Goal: Information Seeking & Learning: Learn about a topic

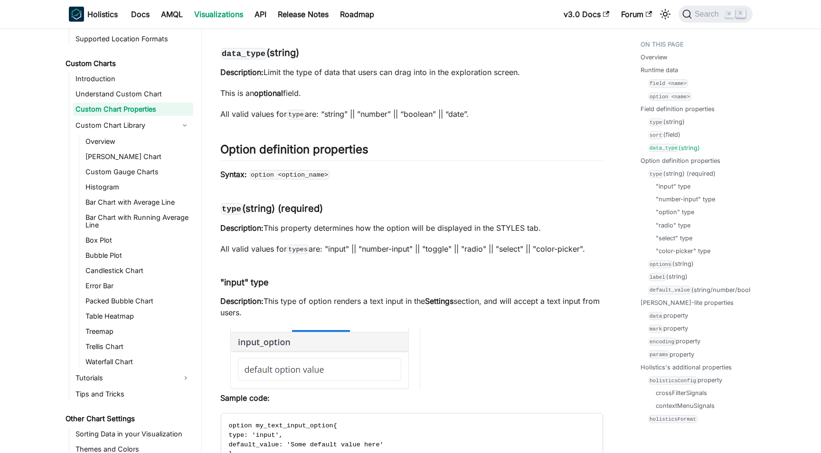
scroll to position [1905, 0]
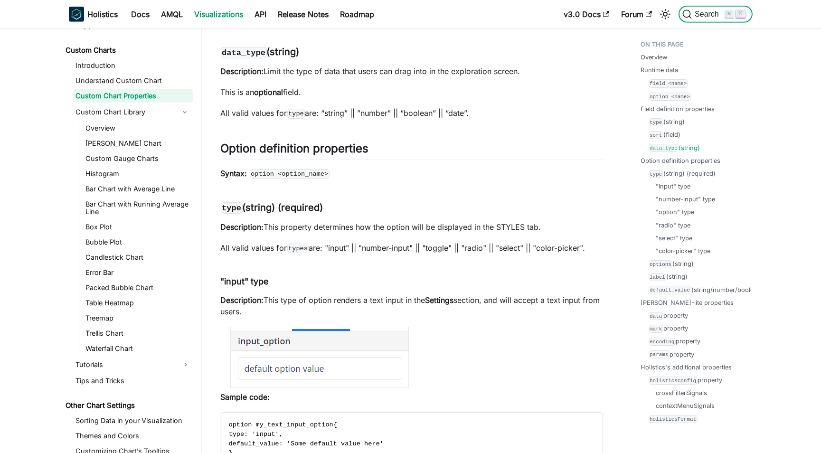
click at [703, 17] on span "Search" at bounding box center [708, 14] width 33 height 9
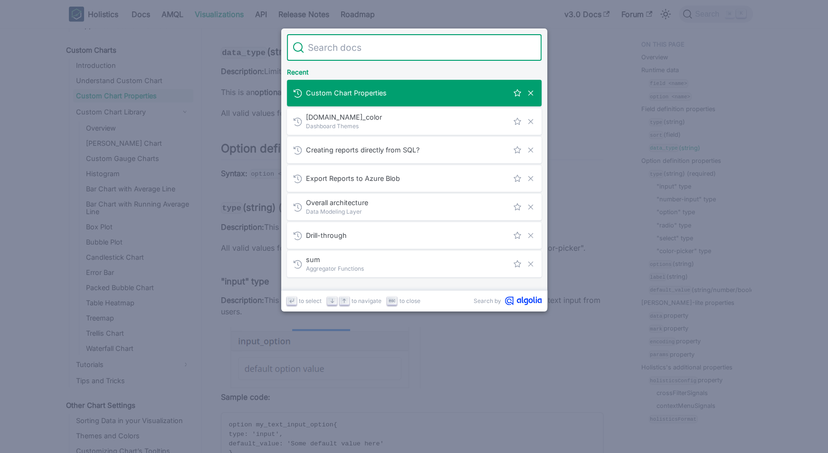
click at [360, 94] on span "Custom Chart Properties" at bounding box center [407, 92] width 202 height 9
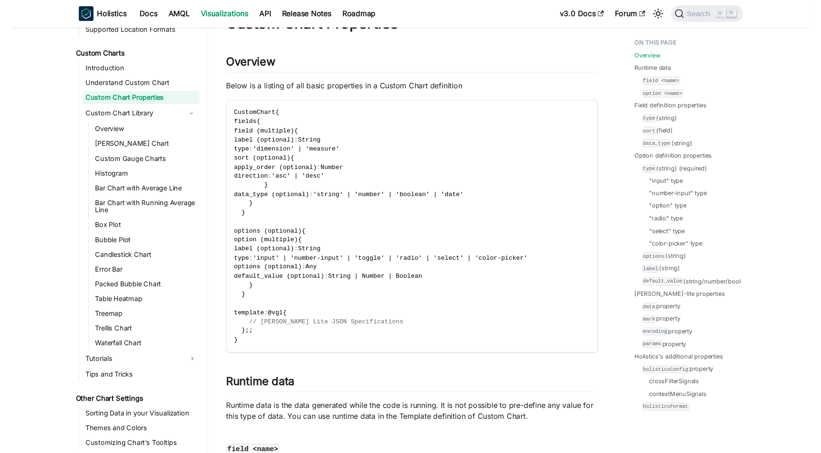
scroll to position [522, 0]
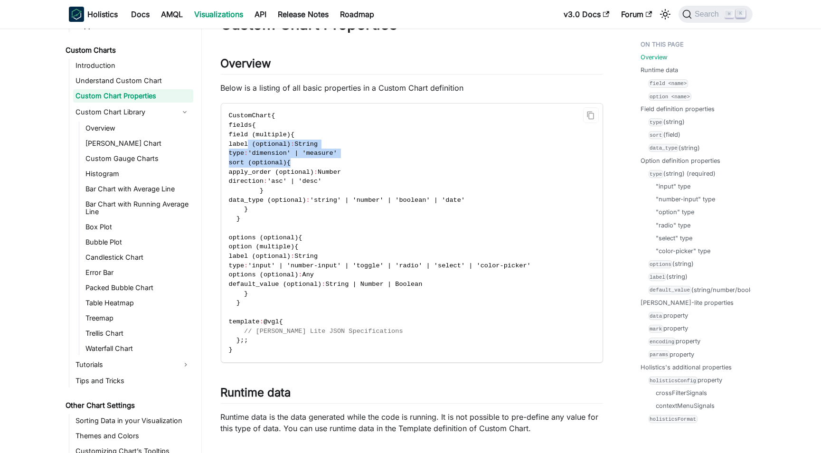
drag, startPoint x: 257, startPoint y: 143, endPoint x: 379, endPoint y: 160, distance: 122.7
click at [379, 160] on code "CustomChart { fields { field (multiple) { label (optional) : String type : 'dim…" at bounding box center [411, 233] width 380 height 258
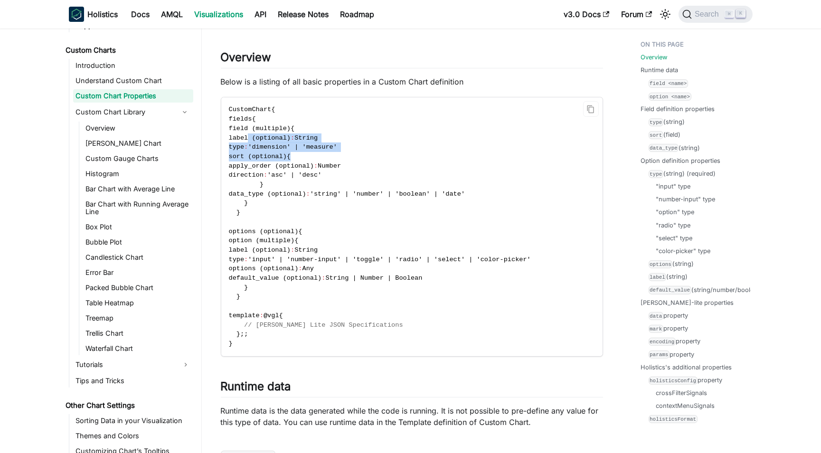
scroll to position [48, 0]
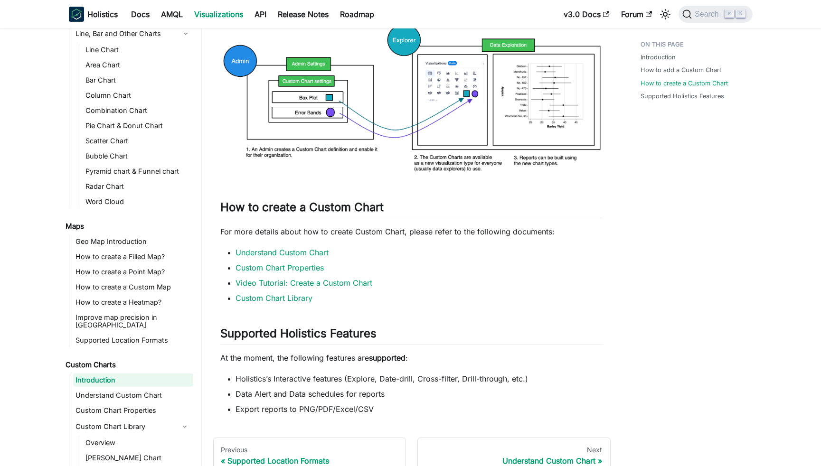
scroll to position [1006, 0]
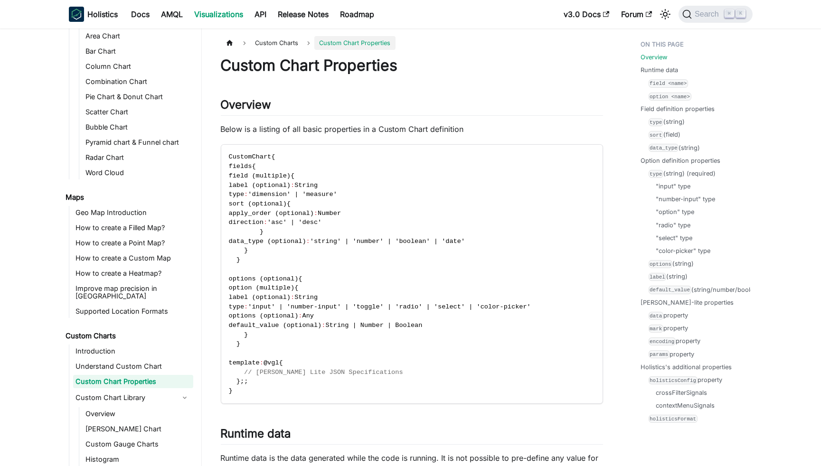
scroll to position [238, 0]
click at [665, 96] on code "option <name>" at bounding box center [672, 97] width 43 height 8
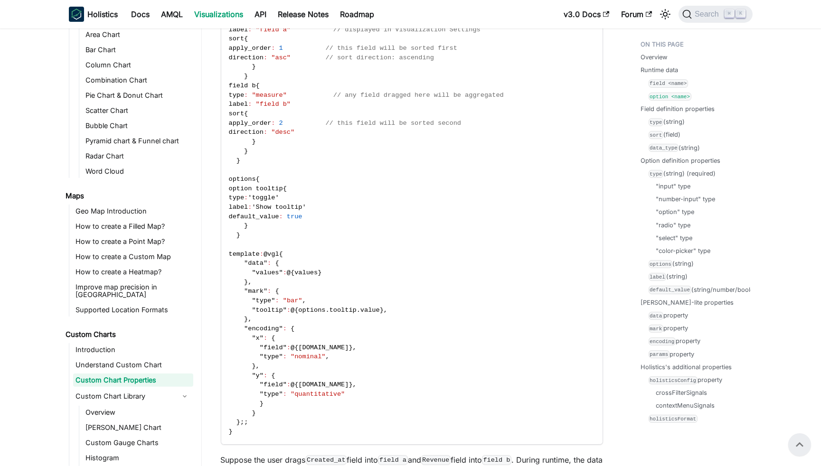
scroll to position [753, 0]
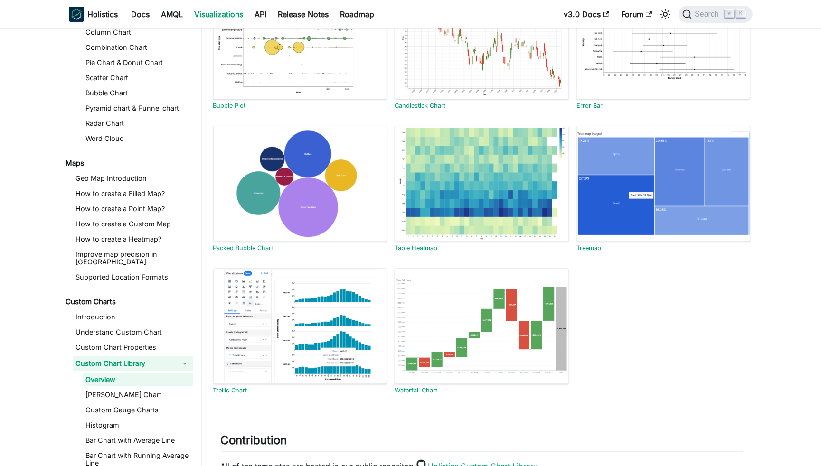
scroll to position [435, 0]
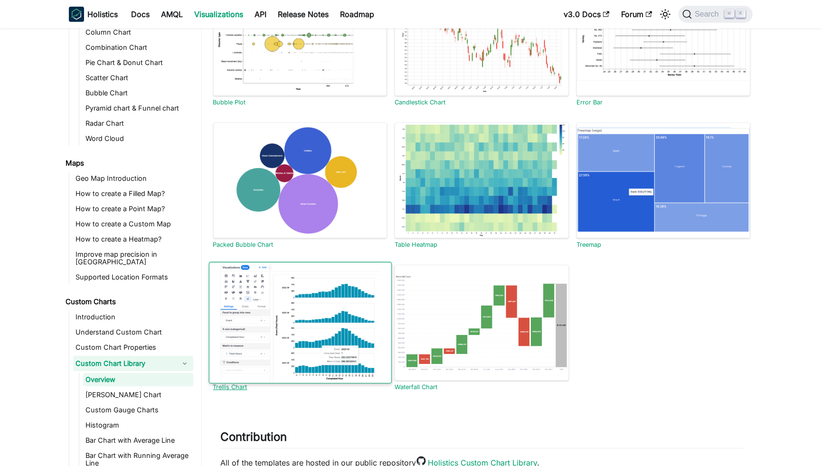
click at [279, 340] on div at bounding box center [300, 323] width 183 height 122
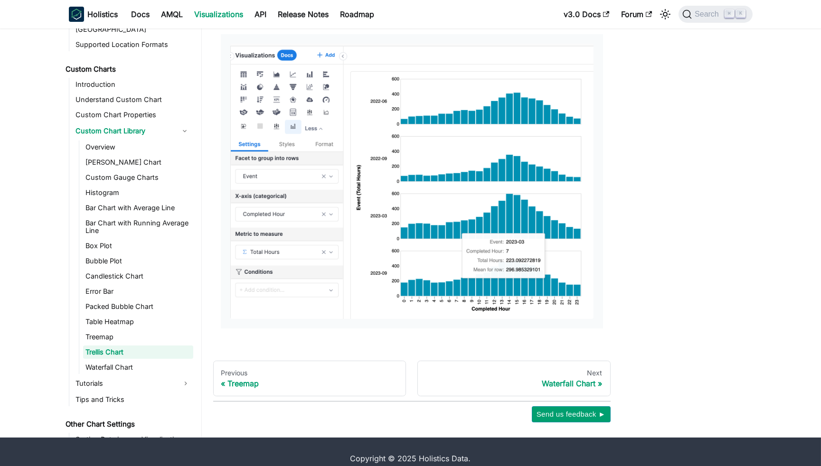
scroll to position [136, 0]
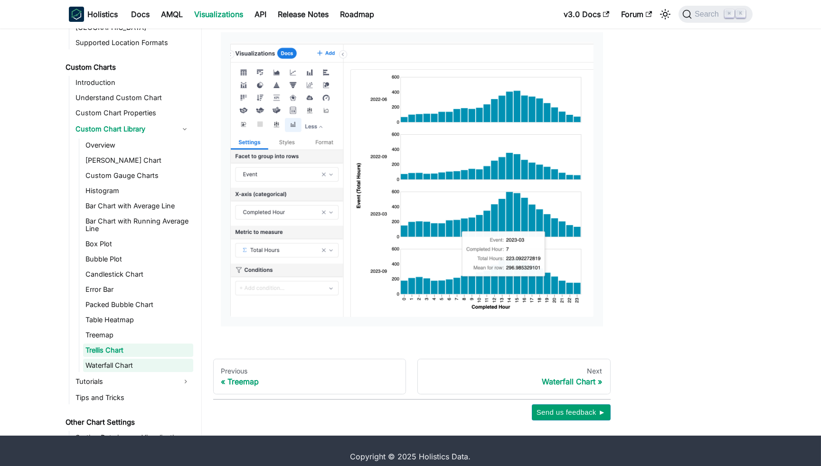
click at [115, 359] on link "Waterfall Chart" at bounding box center [138, 365] width 110 height 13
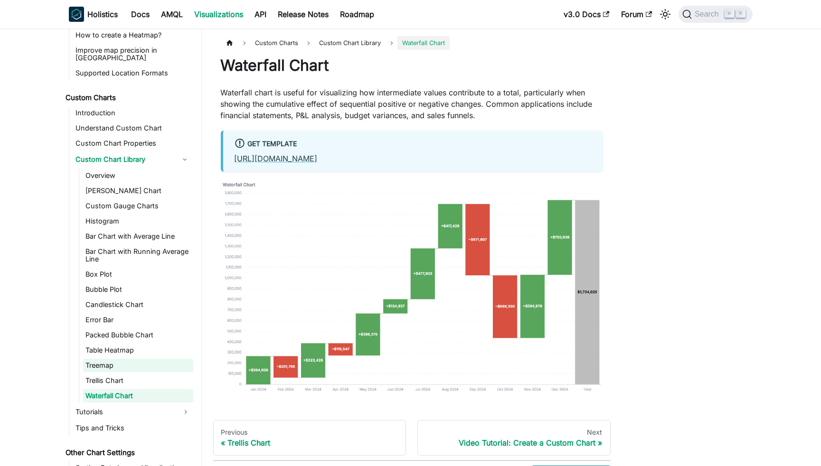
scroll to position [491, 0]
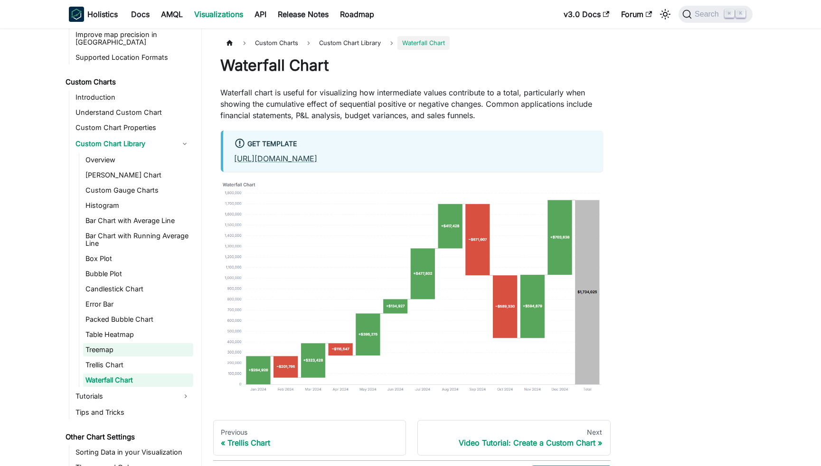
click at [108, 343] on link "Treemap" at bounding box center [138, 349] width 110 height 13
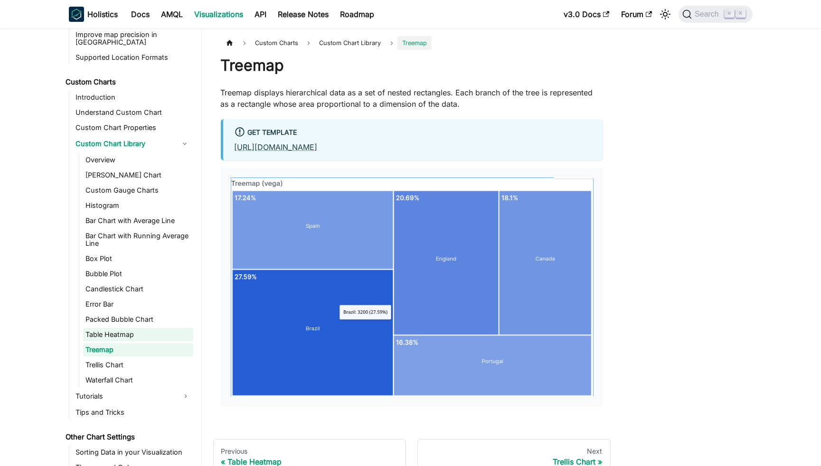
click at [114, 328] on link "Table Heatmap" at bounding box center [138, 334] width 110 height 13
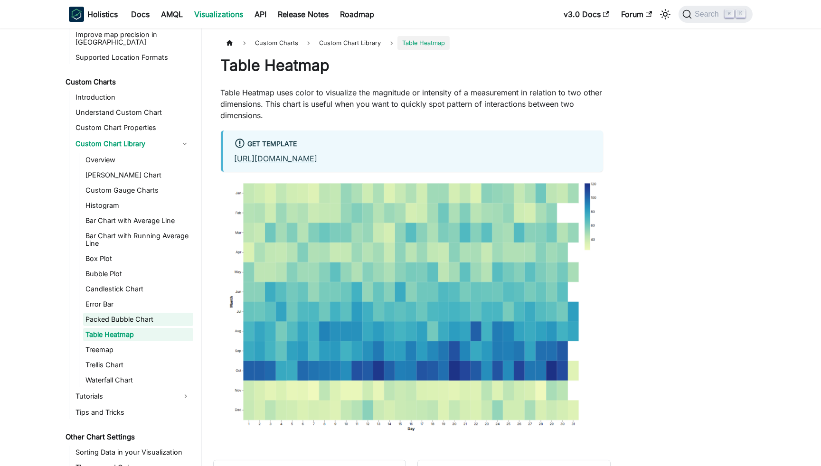
click at [117, 314] on link "Packed Bubble Chart" at bounding box center [138, 319] width 110 height 13
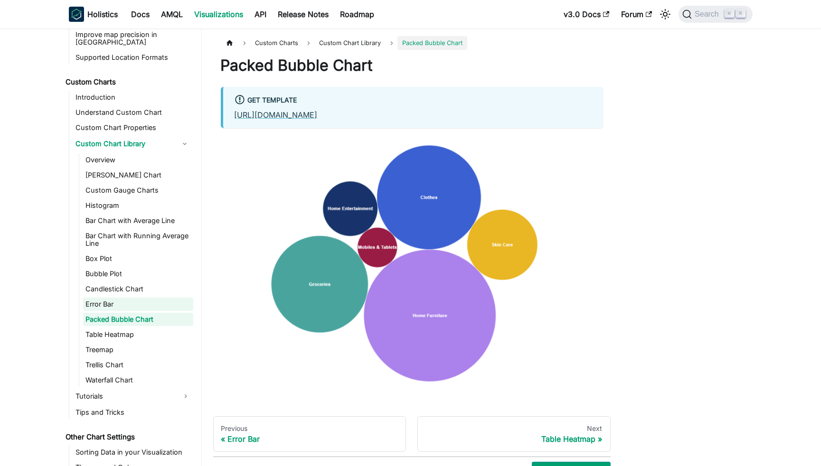
click at [117, 298] on link "Error Bar" at bounding box center [138, 304] width 110 height 13
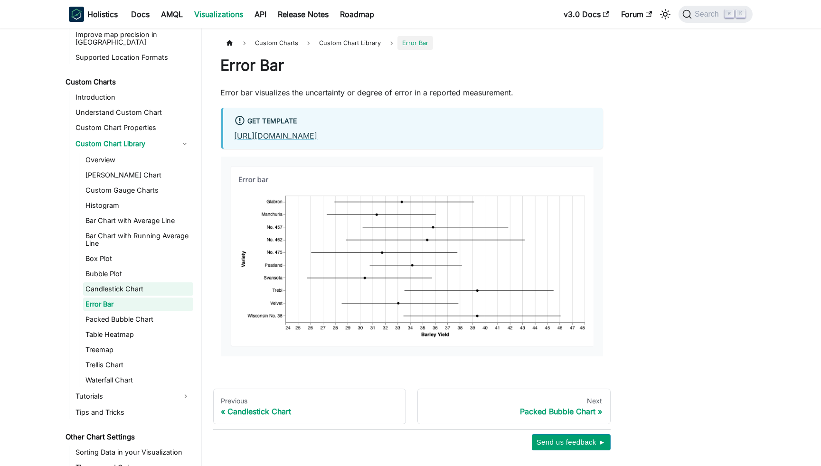
click at [116, 283] on link "Candlestick Chart" at bounding box center [138, 289] width 110 height 13
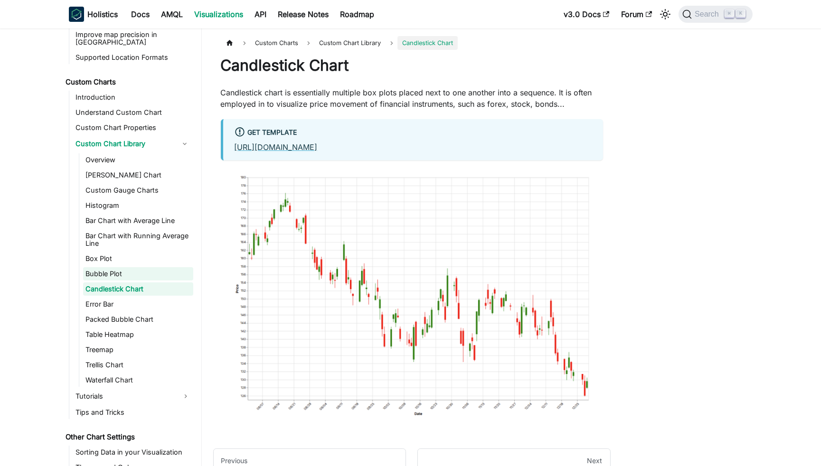
click at [114, 267] on link "Bubble Plot" at bounding box center [138, 273] width 110 height 13
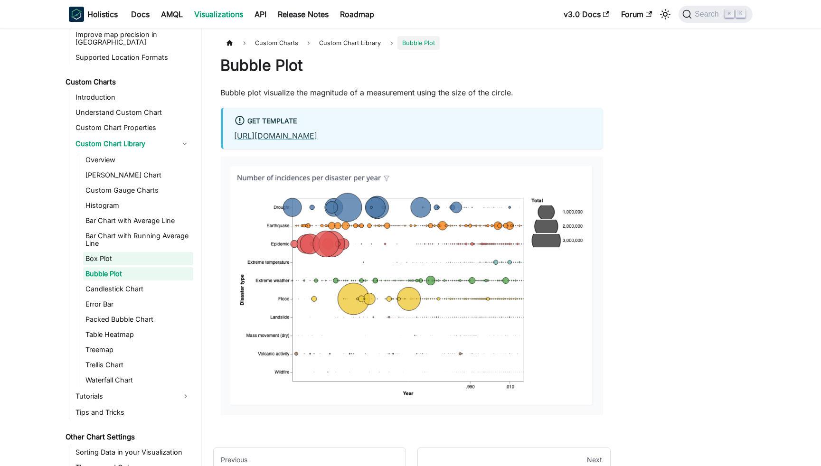
click at [111, 252] on link "Box Plot" at bounding box center [138, 258] width 110 height 13
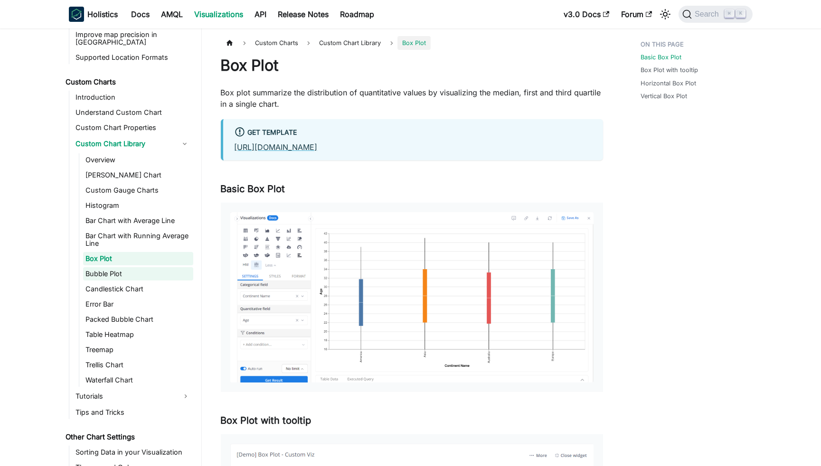
click at [111, 267] on link "Bubble Plot" at bounding box center [138, 273] width 110 height 13
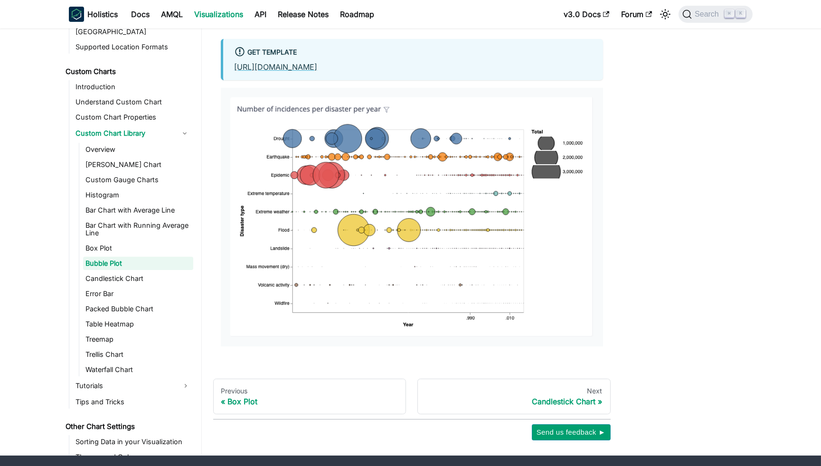
scroll to position [63, 0]
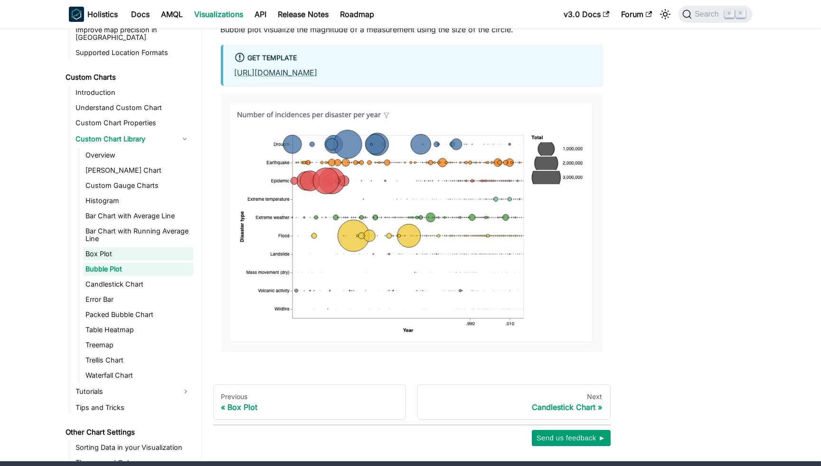
click at [104, 247] on link "Box Plot" at bounding box center [138, 253] width 110 height 13
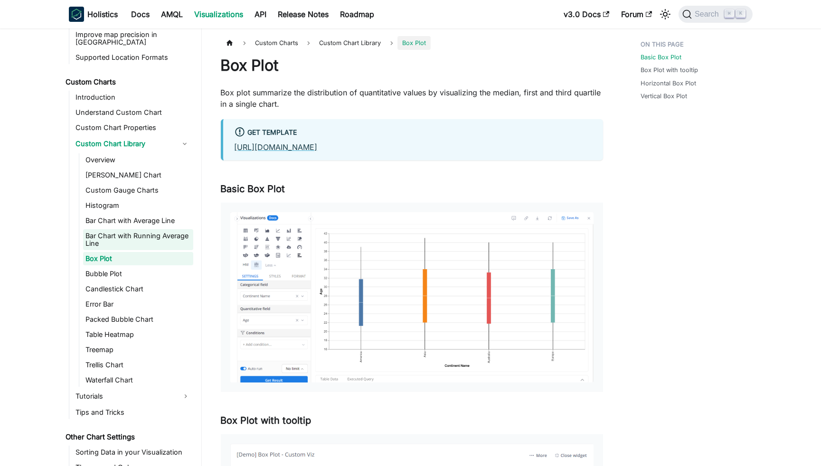
click at [116, 236] on link "Bar Chart with Running Average Line" at bounding box center [138, 239] width 110 height 21
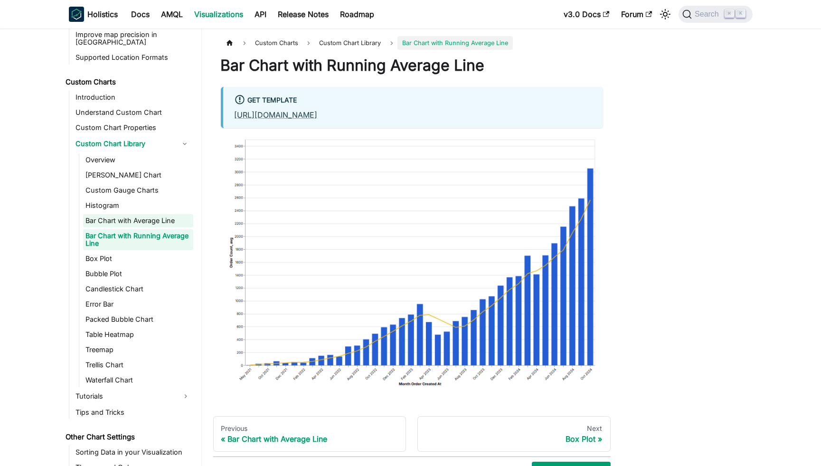
click at [115, 217] on link "Bar Chart with Average Line" at bounding box center [138, 220] width 110 height 13
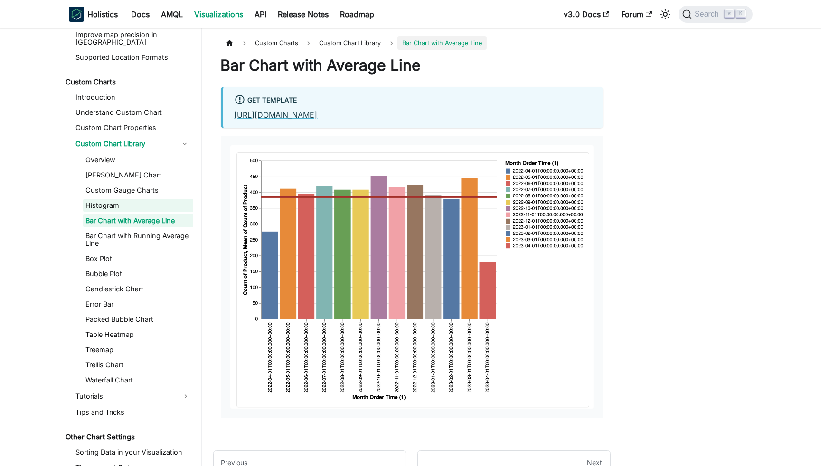
click at [113, 200] on link "Histogram" at bounding box center [138, 205] width 110 height 13
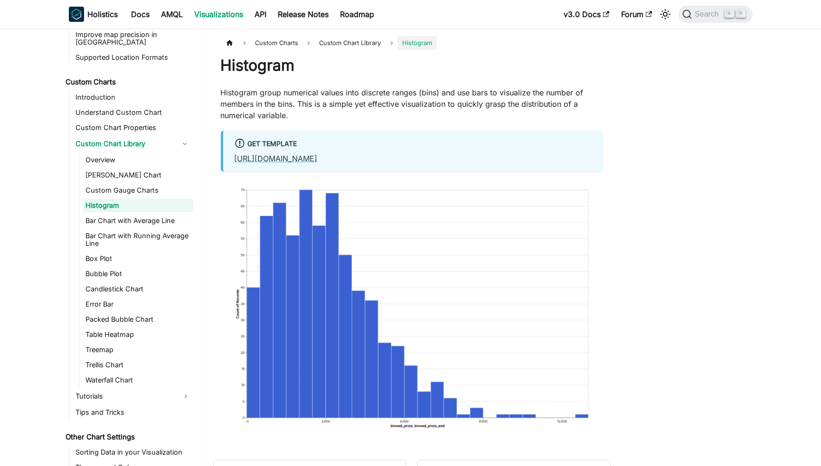
click at [114, 189] on ul "Overview Sankey Chart Custom Gauge Charts Histogram Bar Chart with Average Line…" at bounding box center [136, 270] width 114 height 234
click at [114, 184] on link "Custom Gauge Charts" at bounding box center [138, 190] width 110 height 13
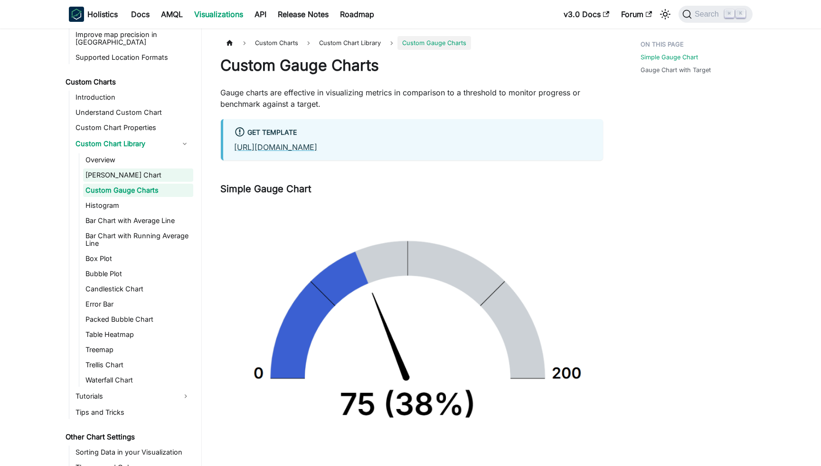
click at [113, 171] on link "[PERSON_NAME] Chart" at bounding box center [138, 175] width 110 height 13
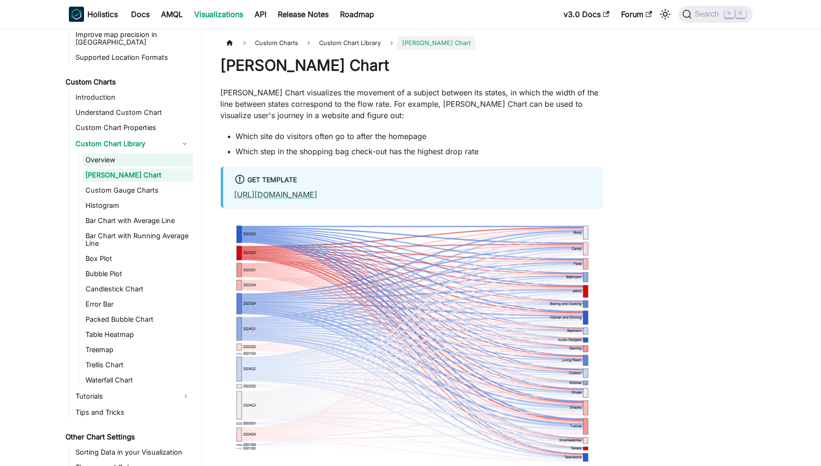
click at [105, 153] on link "Overview" at bounding box center [138, 159] width 110 height 13
